Goal: Transaction & Acquisition: Purchase product/service

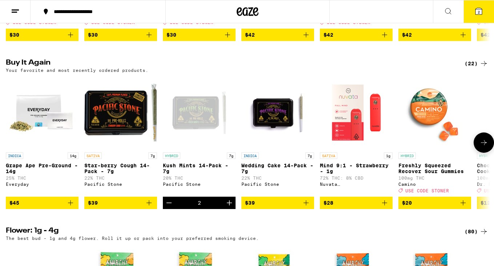
scroll to position [383, 0]
click at [479, 14] on span "2" at bounding box center [479, 12] width 2 height 4
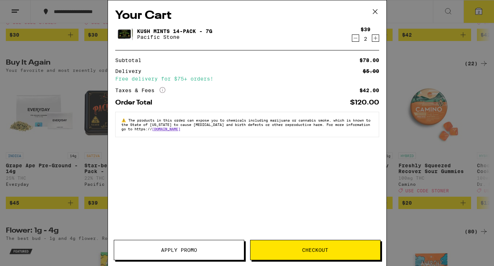
click at [355, 42] on icon "Decrement" at bounding box center [355, 38] width 7 height 9
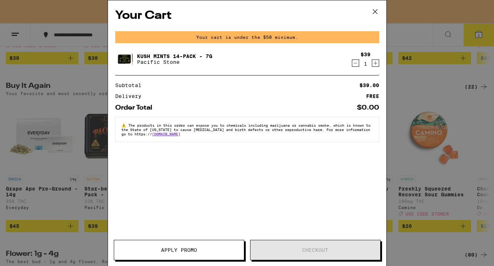
click at [357, 65] on icon "Decrement" at bounding box center [355, 63] width 7 height 9
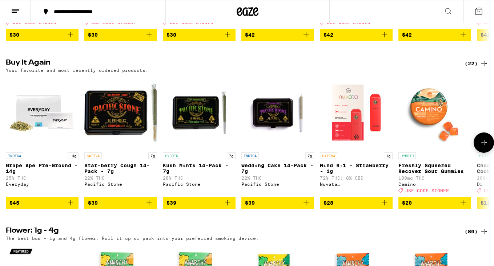
click at [122, 126] on img "Open page for Star-berry Cough 14-Pack - 7g from Pacific Stone" at bounding box center [120, 112] width 73 height 73
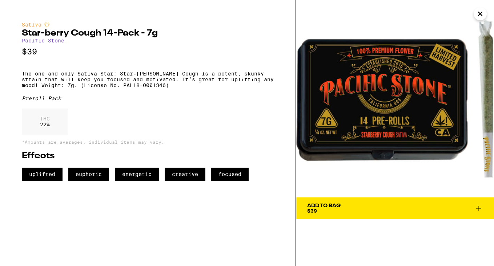
click at [475, 204] on icon at bounding box center [478, 208] width 9 height 9
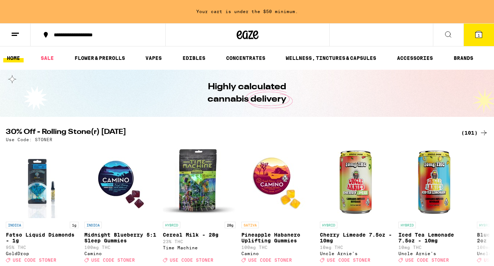
click at [446, 29] on button at bounding box center [448, 35] width 31 height 23
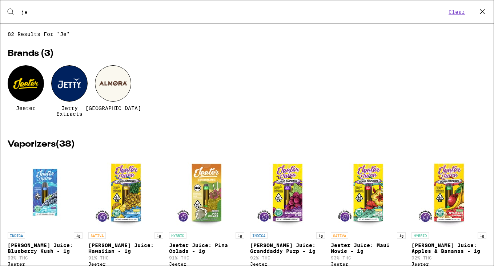
type input "je"
click at [20, 84] on div at bounding box center [26, 83] width 36 height 36
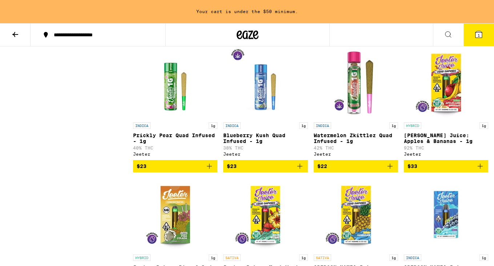
scroll to position [1032, 0]
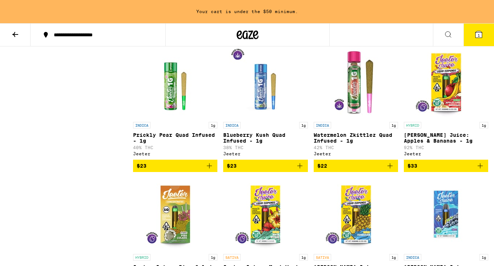
click at [362, 106] on img "Open page for Watermelon Zkittlez Quad Infused - 1g from Jeeter" at bounding box center [355, 82] width 73 height 73
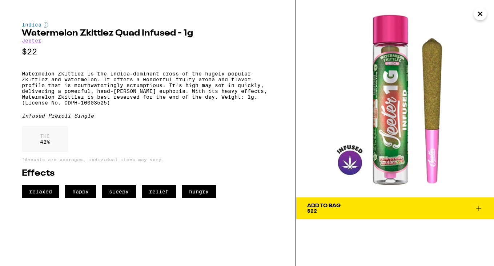
click at [478, 11] on icon "Close" at bounding box center [480, 13] width 9 height 11
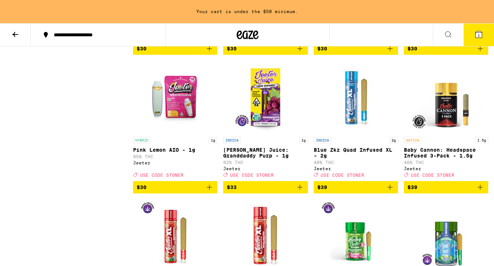
scroll to position [455, 0]
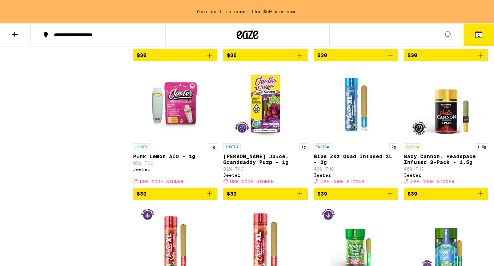
click at [359, 117] on img "Open page for Blue Zkz Quad Infused XL - 2g from Jeeter" at bounding box center [355, 103] width 73 height 73
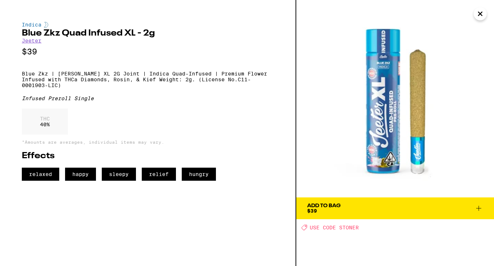
click at [477, 211] on icon at bounding box center [478, 208] width 9 height 9
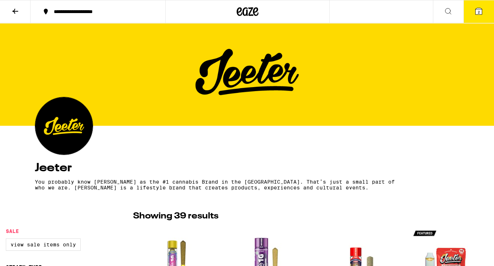
click at [482, 9] on icon at bounding box center [478, 11] width 7 height 7
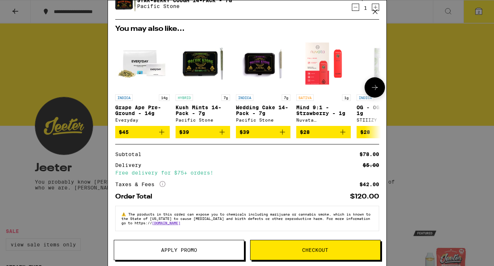
scroll to position [61, 0]
click at [315, 254] on button "Checkout" at bounding box center [315, 250] width 130 height 20
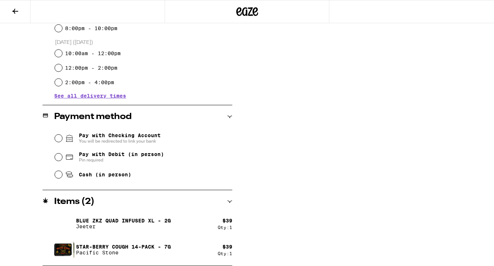
scroll to position [231, 0]
click at [57, 178] on input "Cash (in person)" at bounding box center [58, 174] width 7 height 7
radio input "true"
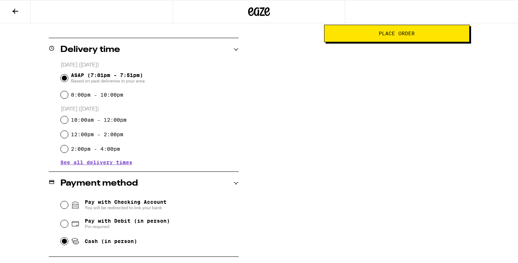
scroll to position [160, 0]
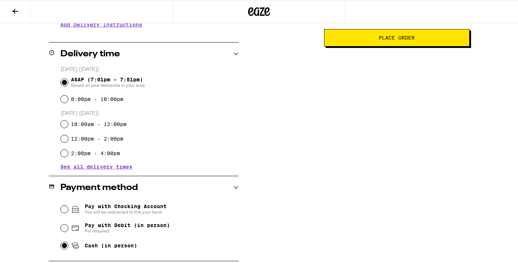
click at [412, 45] on button "Place Order" at bounding box center [396, 37] width 145 height 17
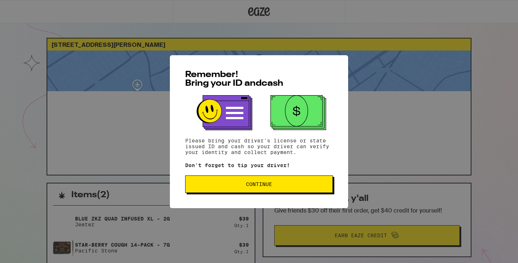
click at [257, 186] on span "Continue" at bounding box center [259, 184] width 26 height 5
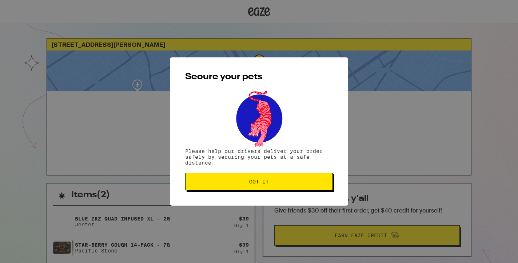
click at [257, 186] on button "Got it" at bounding box center [259, 181] width 148 height 17
